Goal: Information Seeking & Learning: Learn about a topic

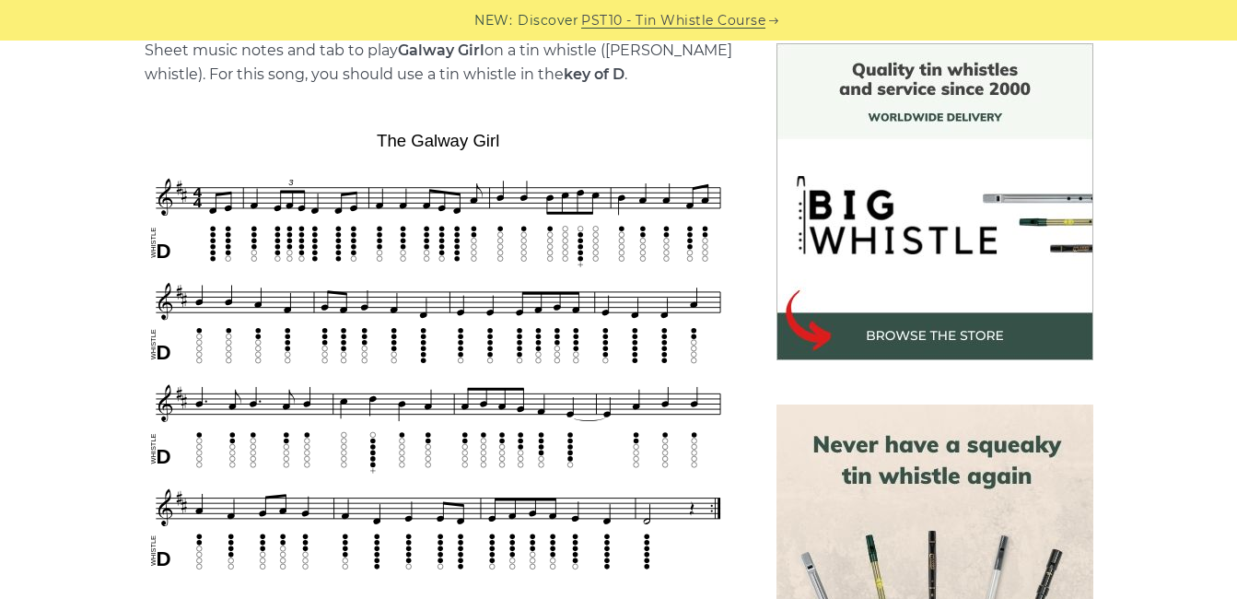
scroll to position [516, 0]
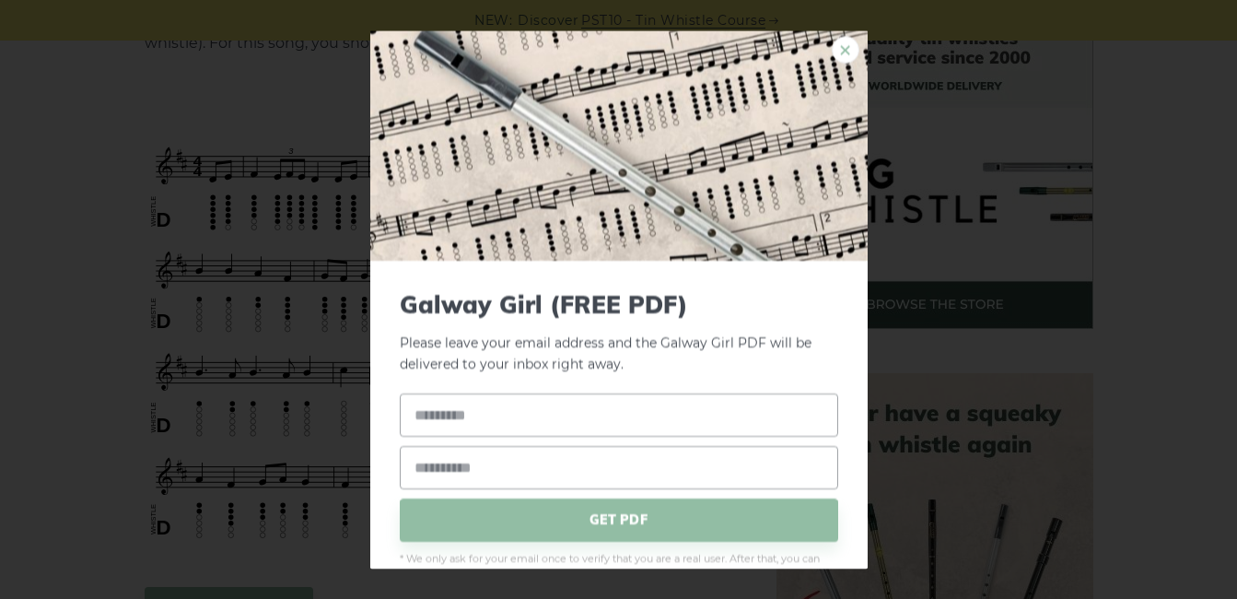
click at [833, 50] on link "×" at bounding box center [846, 50] width 28 height 28
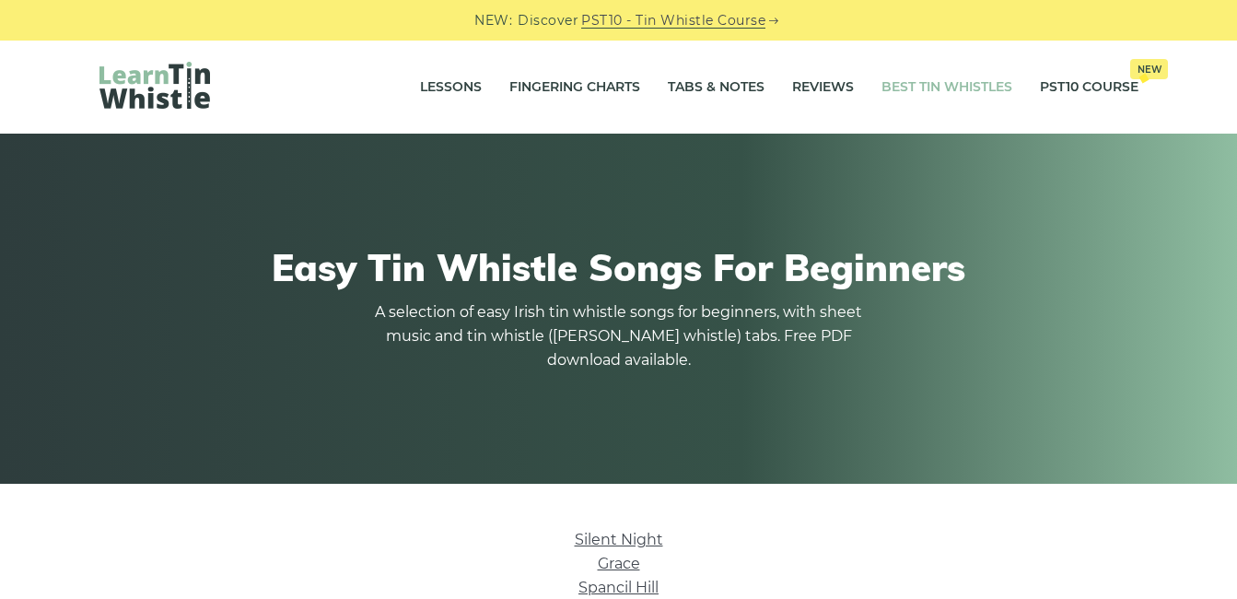
click at [940, 88] on link "Best Tin Whistles" at bounding box center [946, 87] width 131 height 46
